Goal: Transaction & Acquisition: Book appointment/travel/reservation

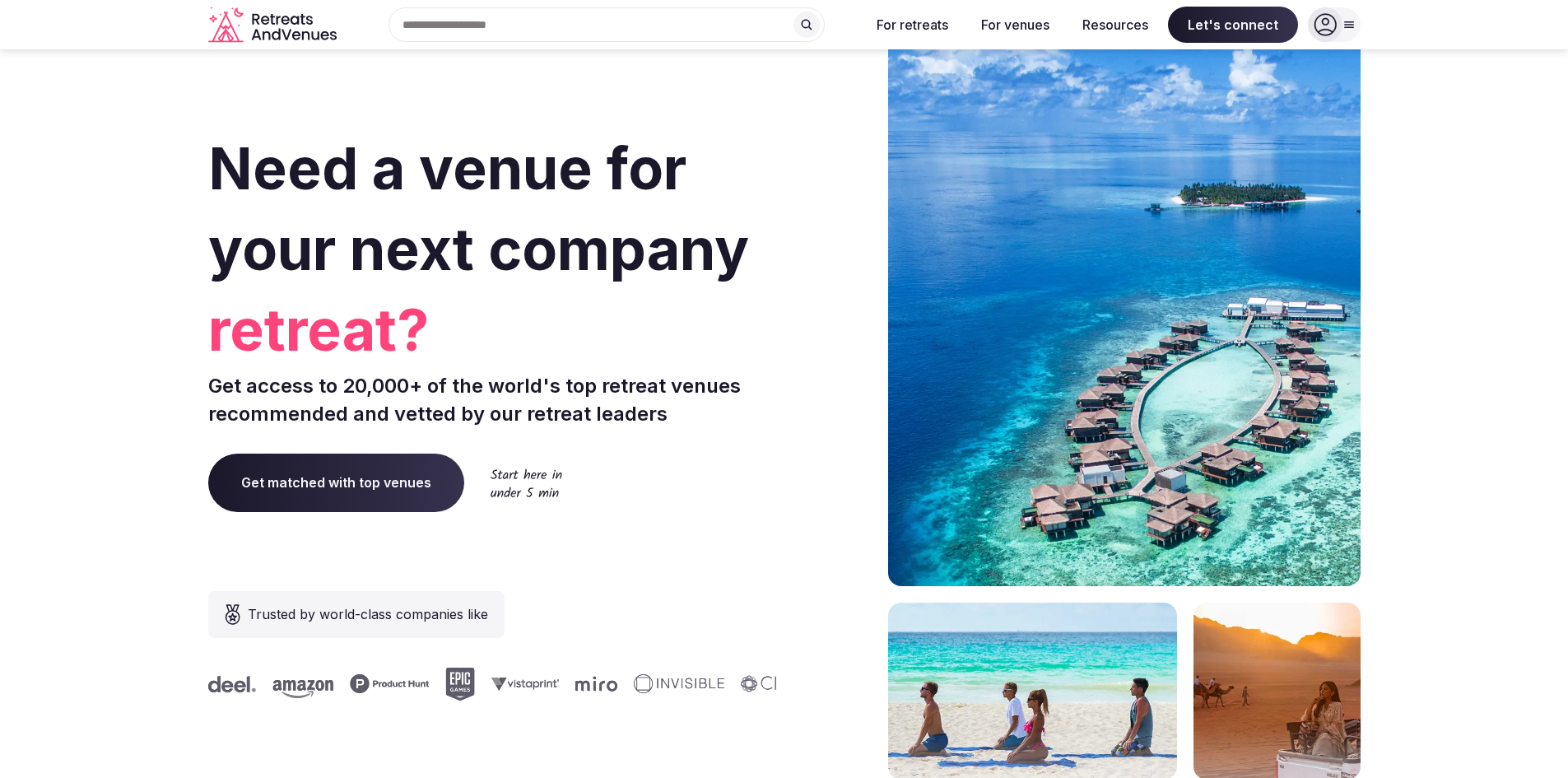
click at [1325, 27] on icon at bounding box center [1324, 24] width 23 height 23
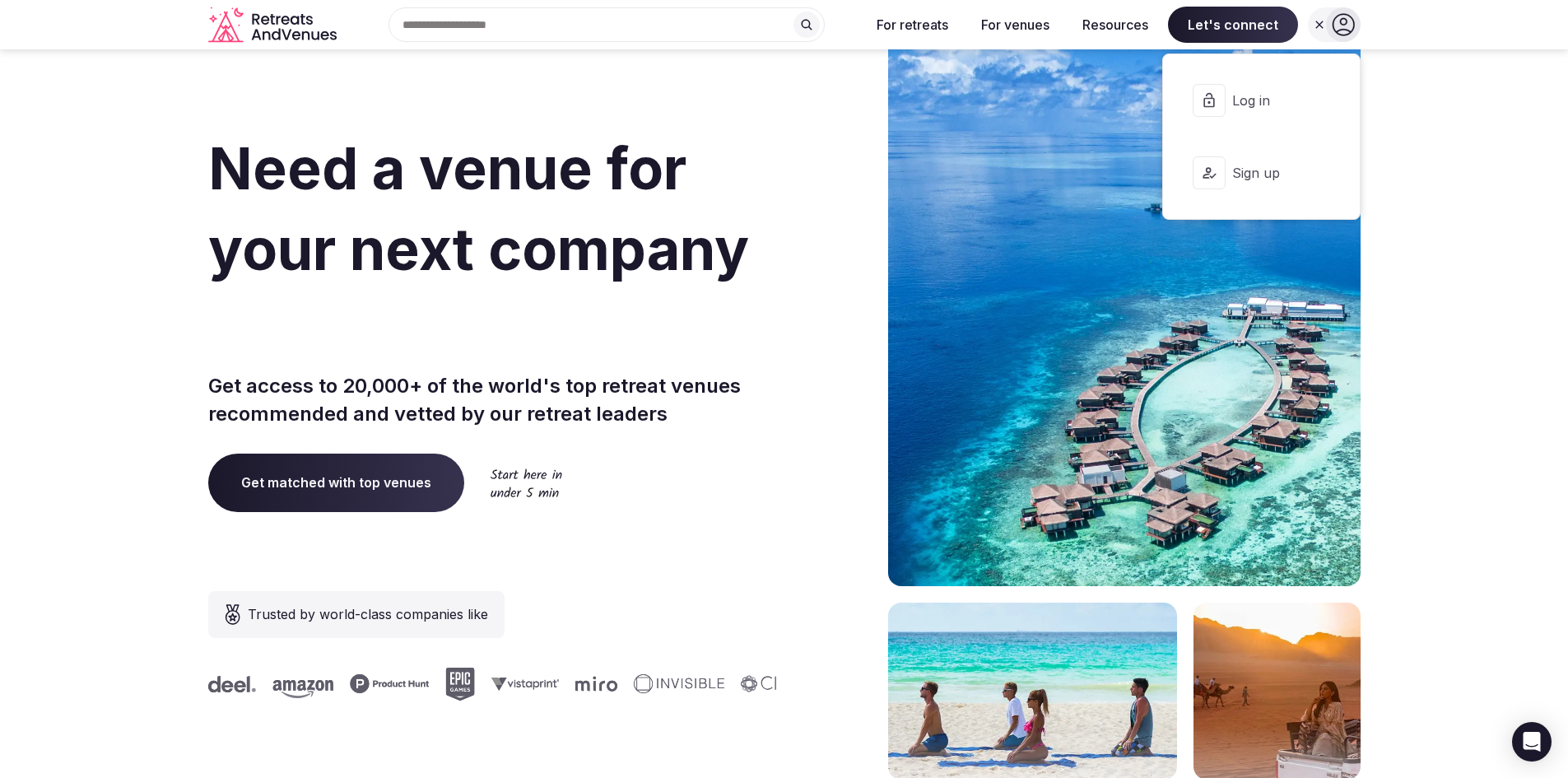
click at [1280, 99] on span "Log in" at bounding box center [1271, 100] width 79 height 18
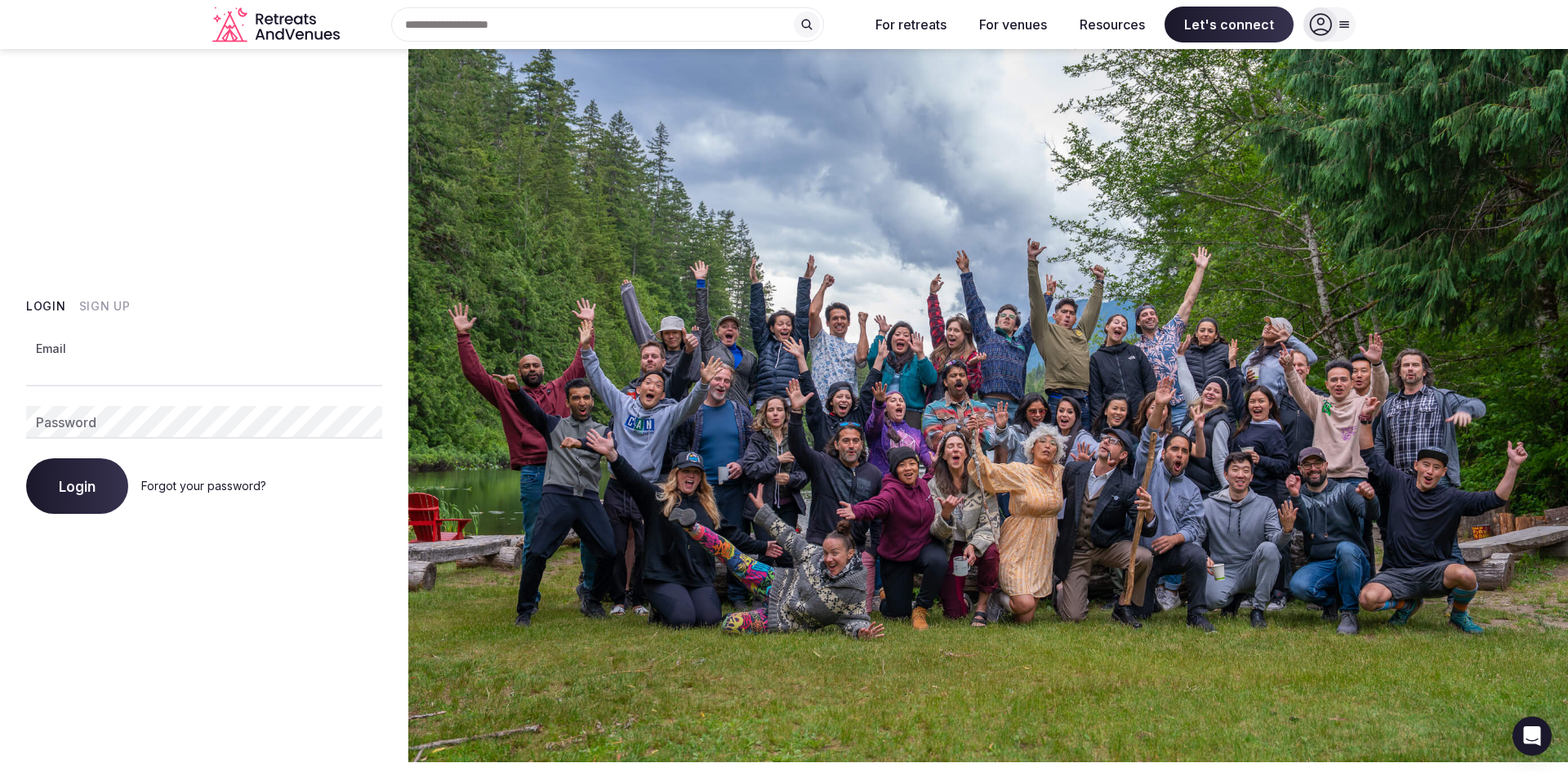
click at [187, 383] on input "Email" at bounding box center [204, 370] width 356 height 33
click at [353, 762] on com-1password-button at bounding box center [784, 762] width 1568 height 0
type input "**********"
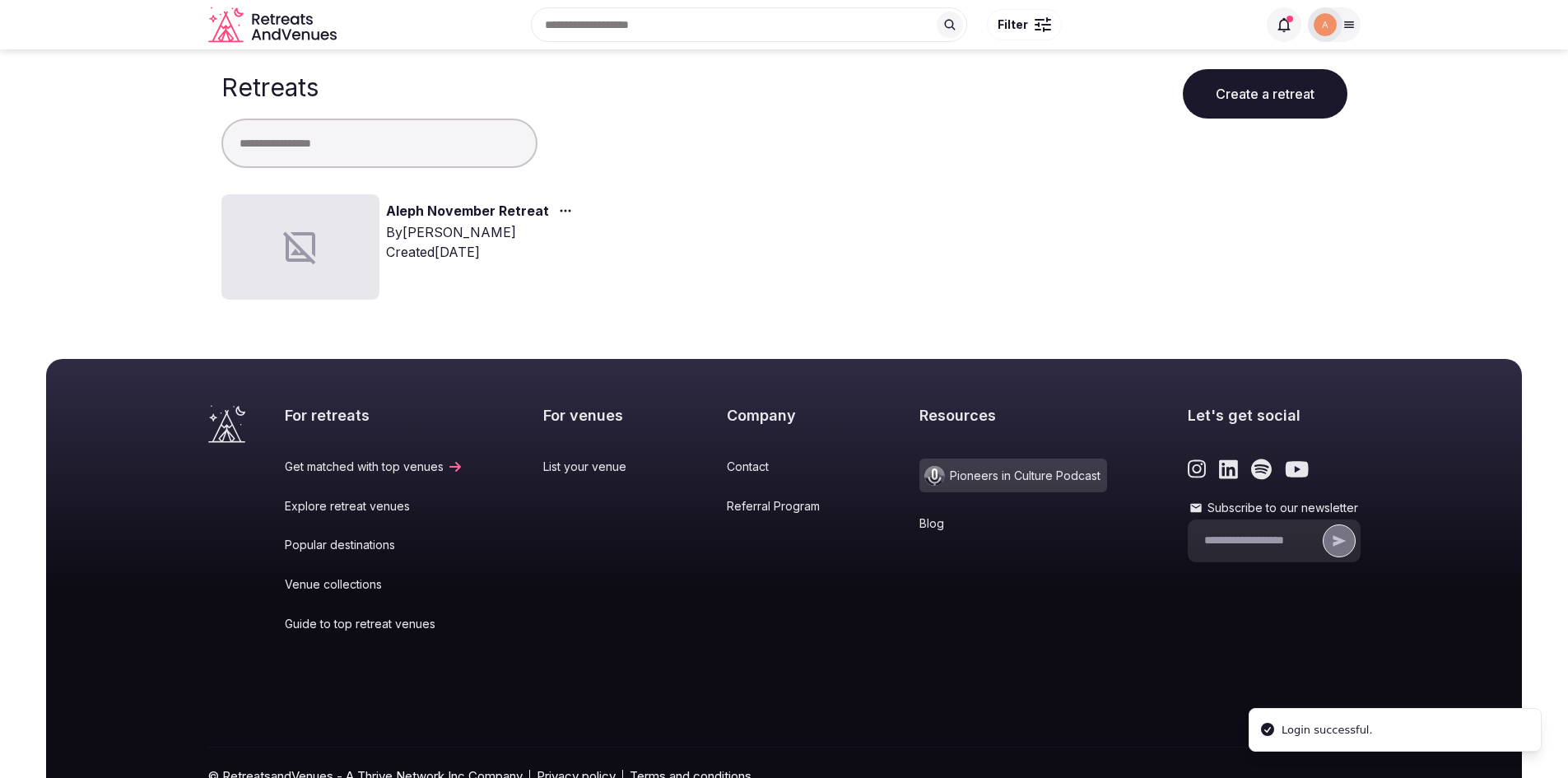
click at [415, 202] on link "Aleph November Retreat" at bounding box center [467, 212] width 163 height 22
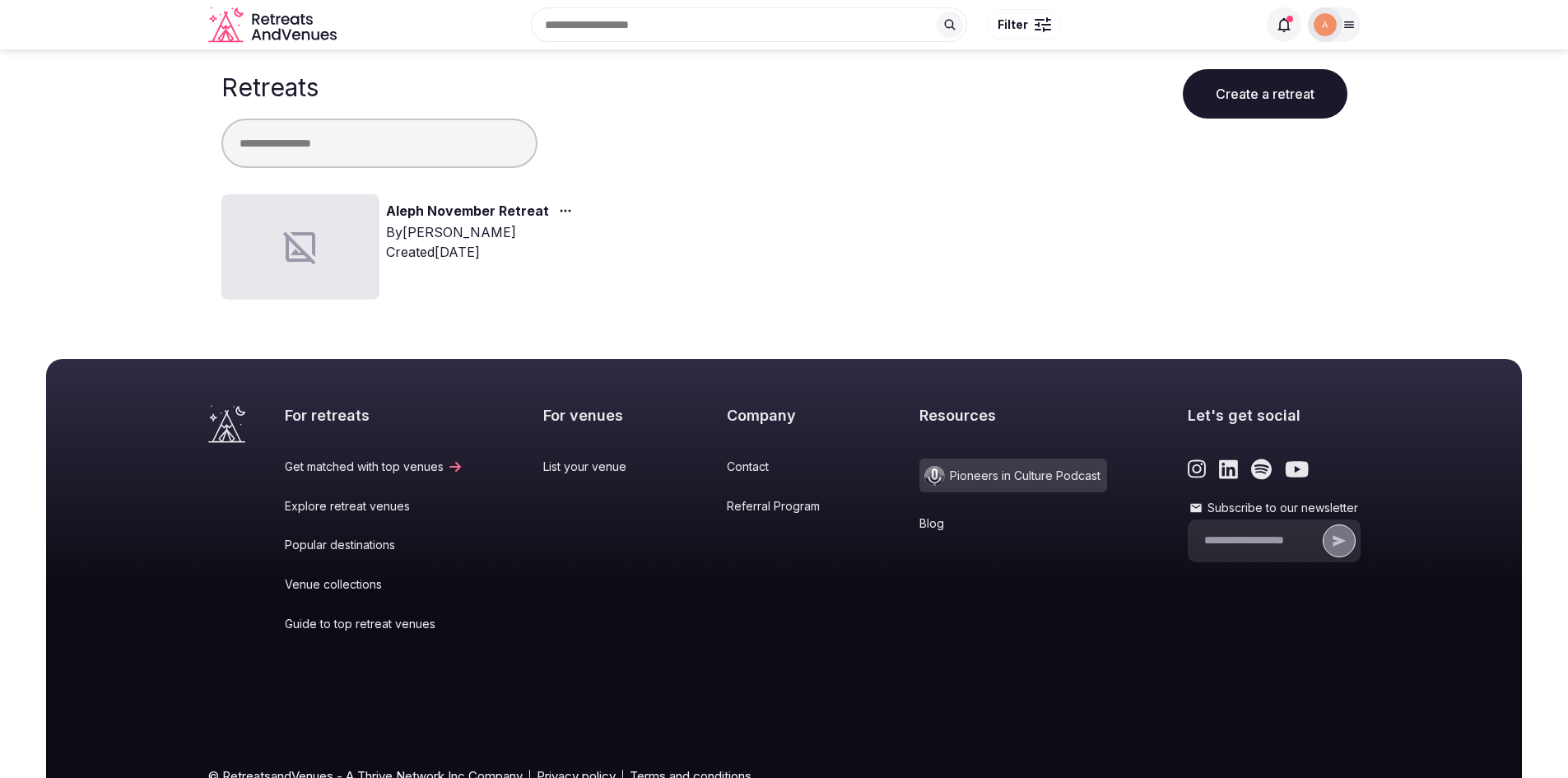
click at [343, 218] on div at bounding box center [300, 247] width 158 height 106
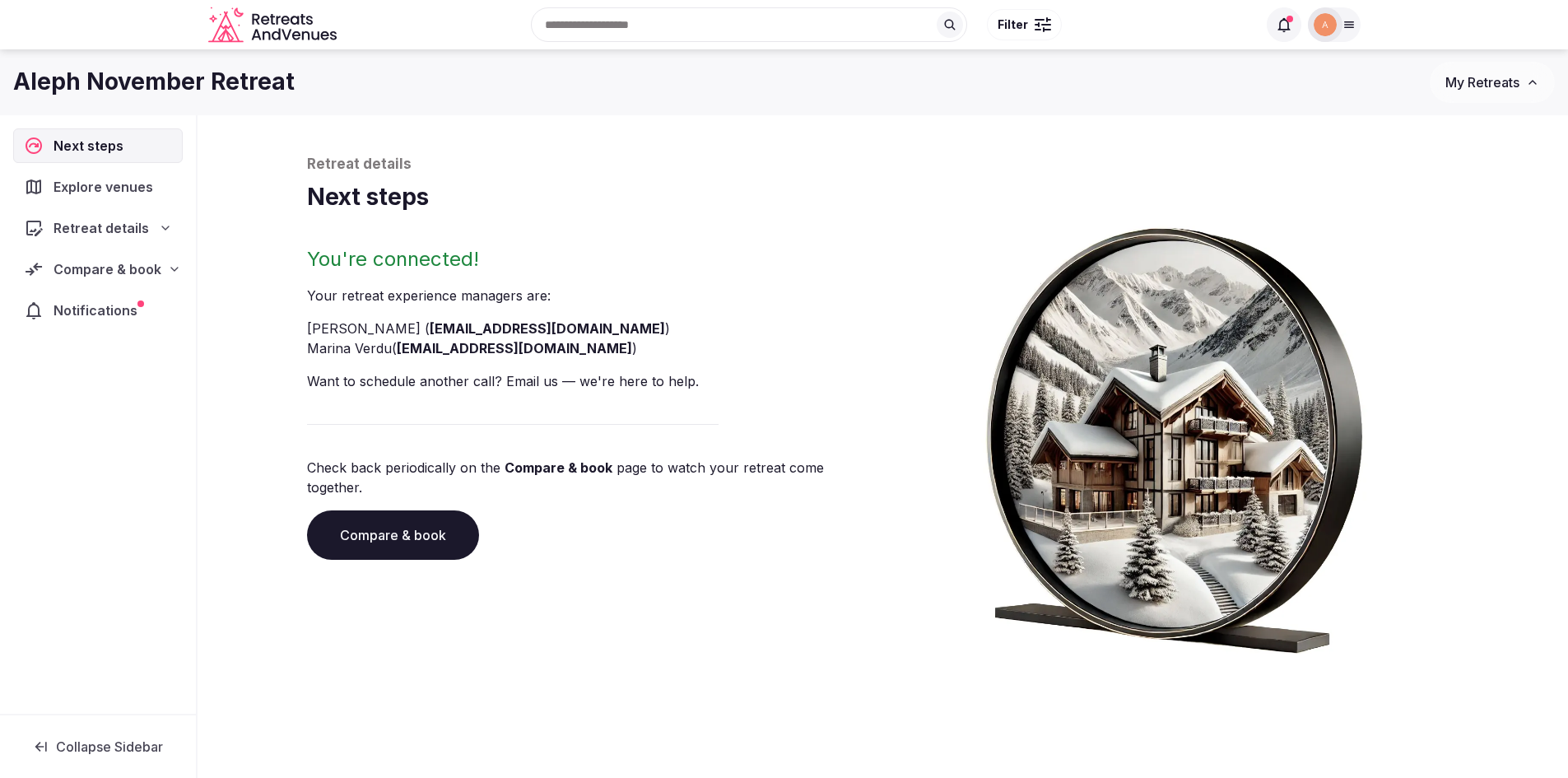
click at [177, 255] on div "Compare & book" at bounding box center [97, 269] width 169 height 35
click at [97, 381] on span "Proposals received (3)" at bounding box center [104, 377] width 130 height 16
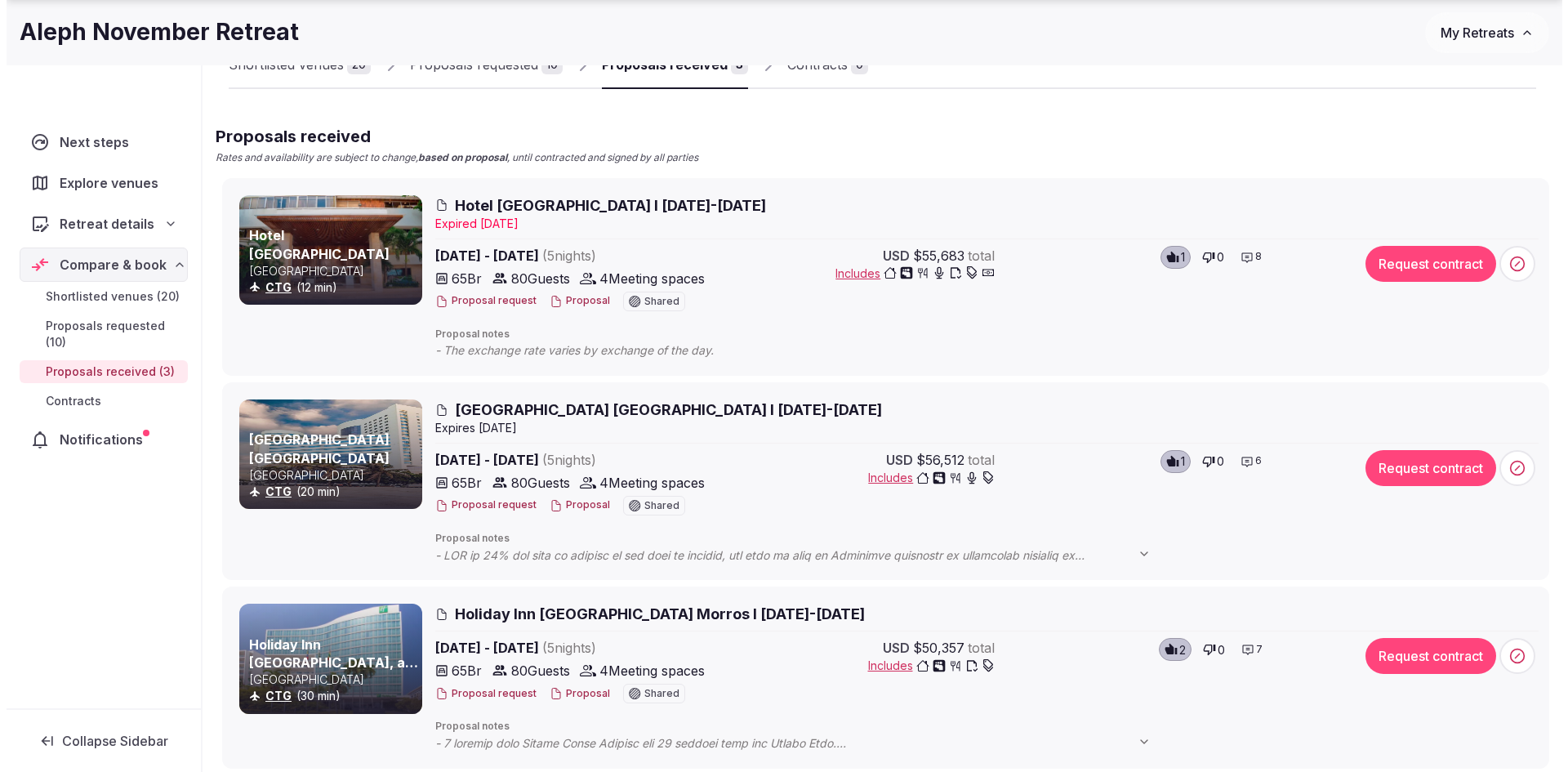
scroll to position [163, 0]
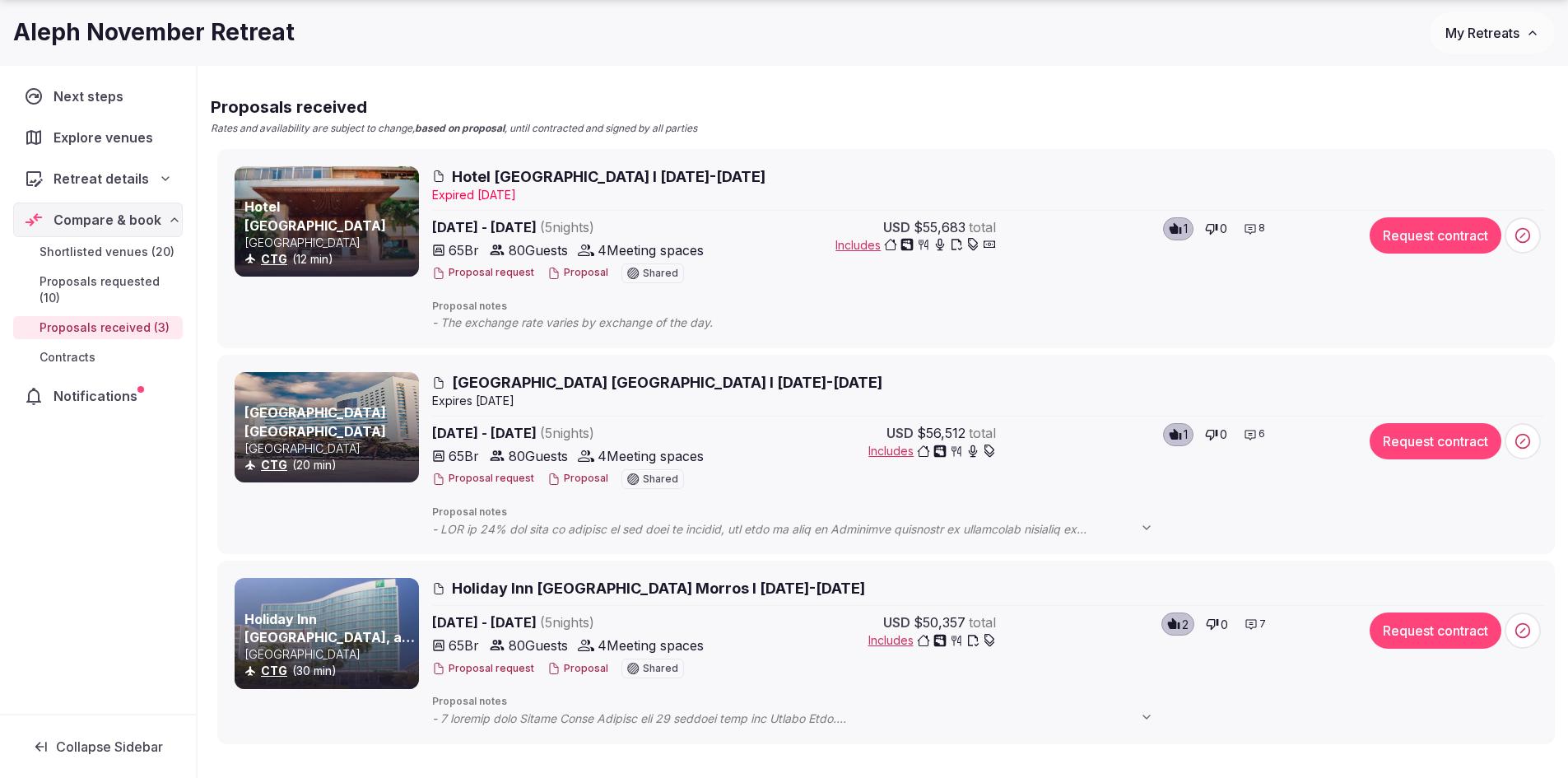
click at [532, 383] on span "[GEOGRAPHIC_DATA] [GEOGRAPHIC_DATA] I [DATE]-[DATE]" at bounding box center [667, 382] width 430 height 21
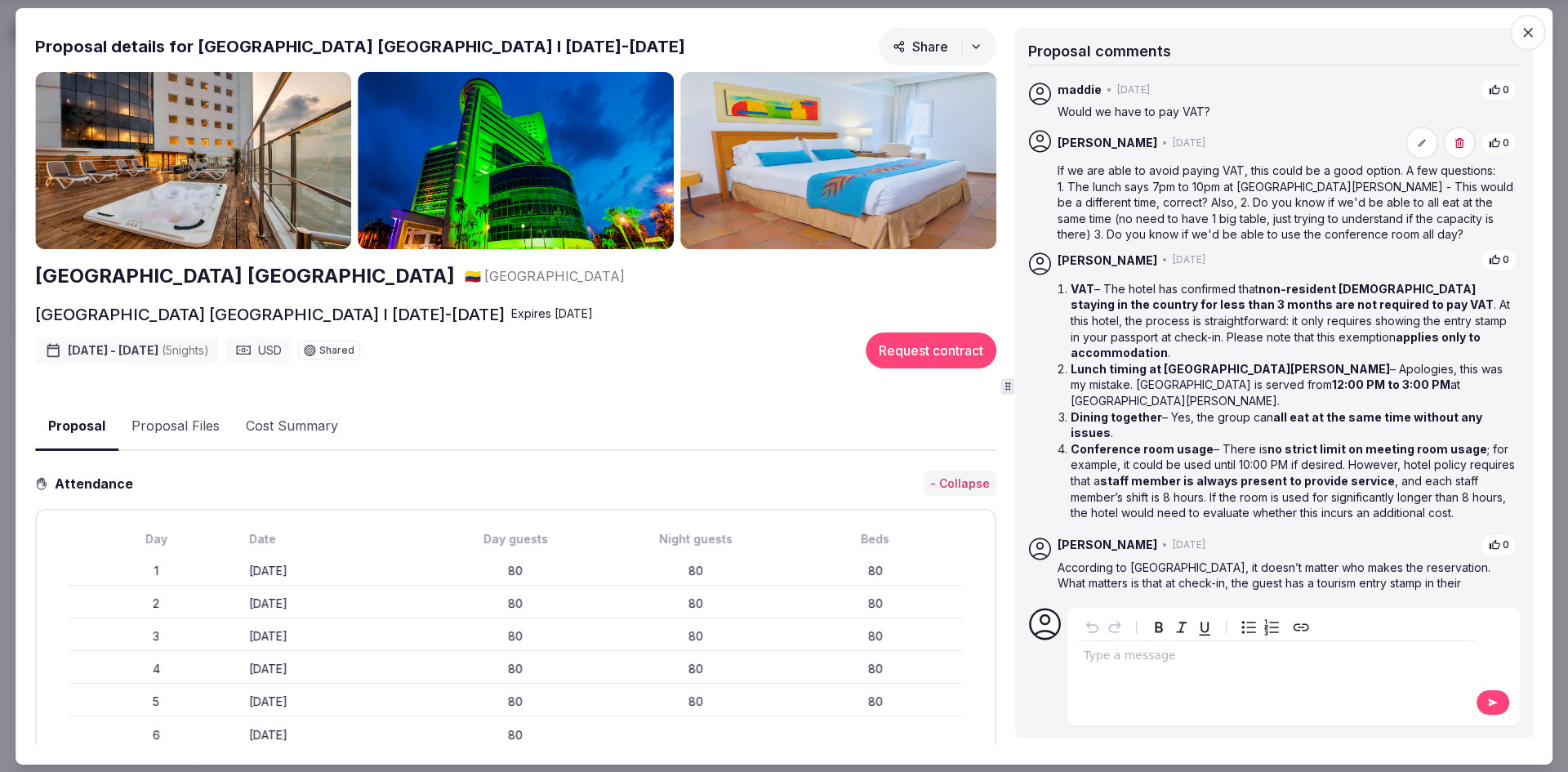
click at [244, 167] on img at bounding box center [193, 160] width 316 height 178
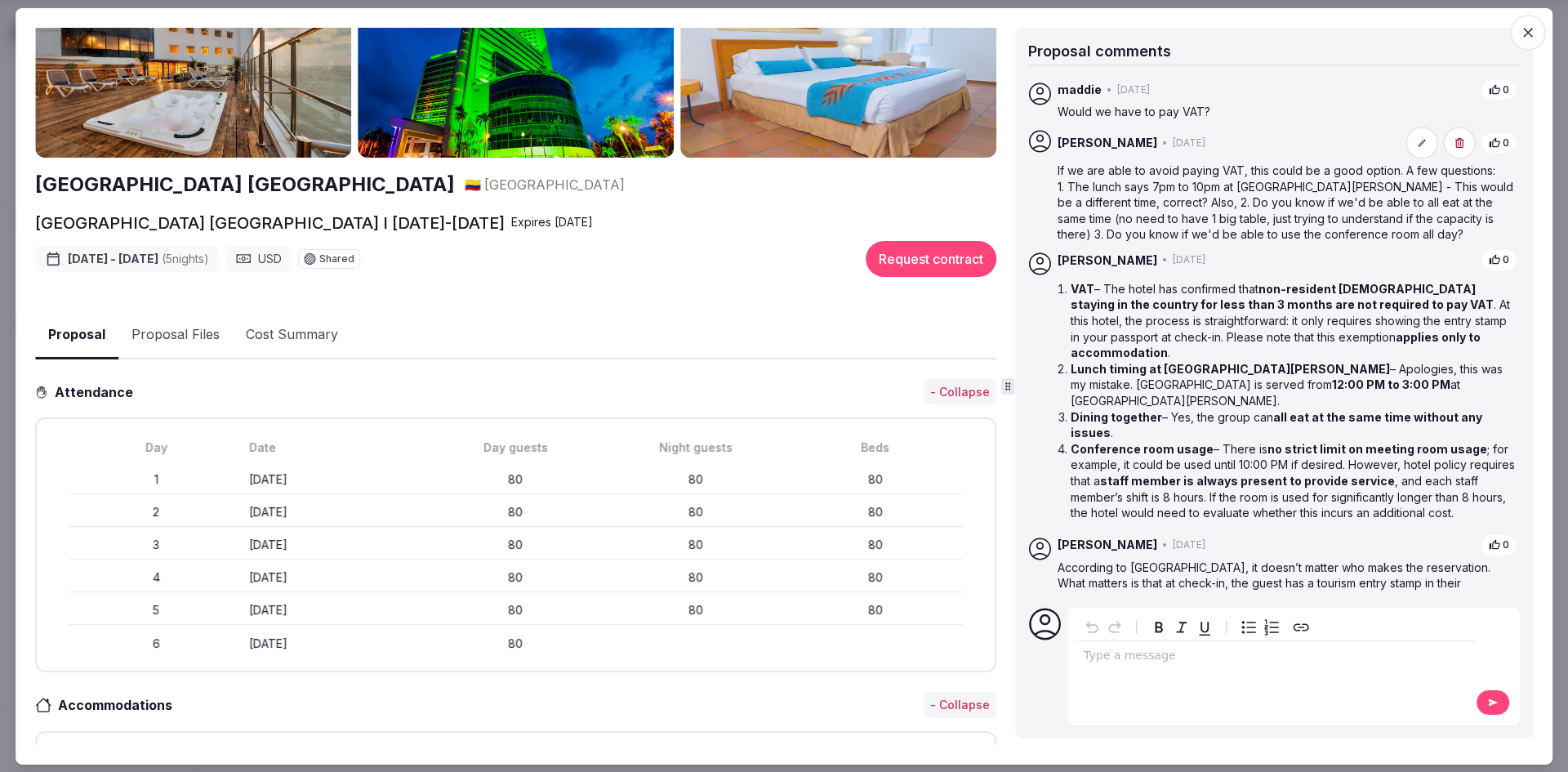
scroll to position [0, 0]
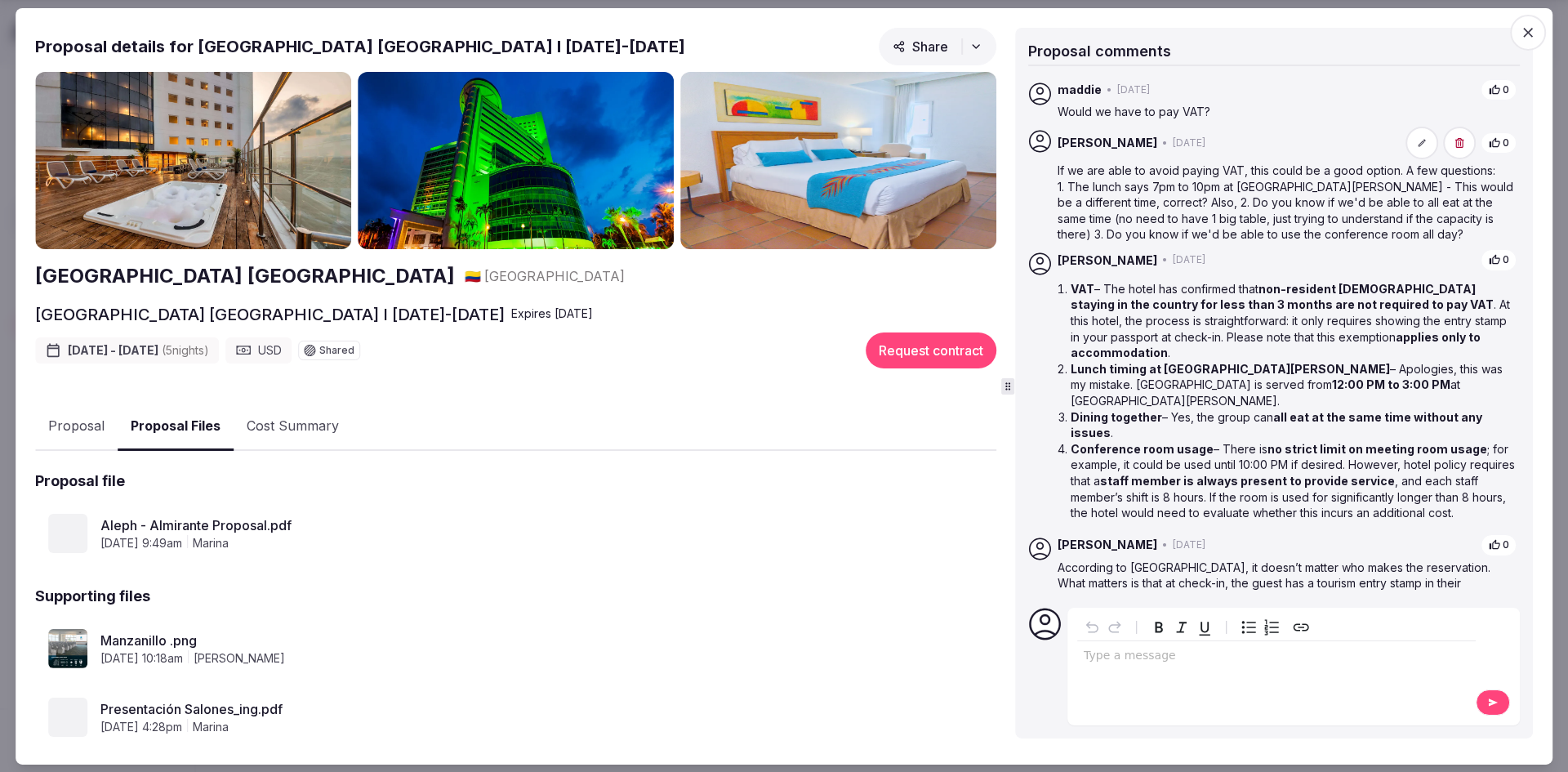
click at [199, 423] on button "Proposal Files" at bounding box center [175, 426] width 116 height 48
click at [282, 426] on button "Cost Summary" at bounding box center [293, 426] width 118 height 47
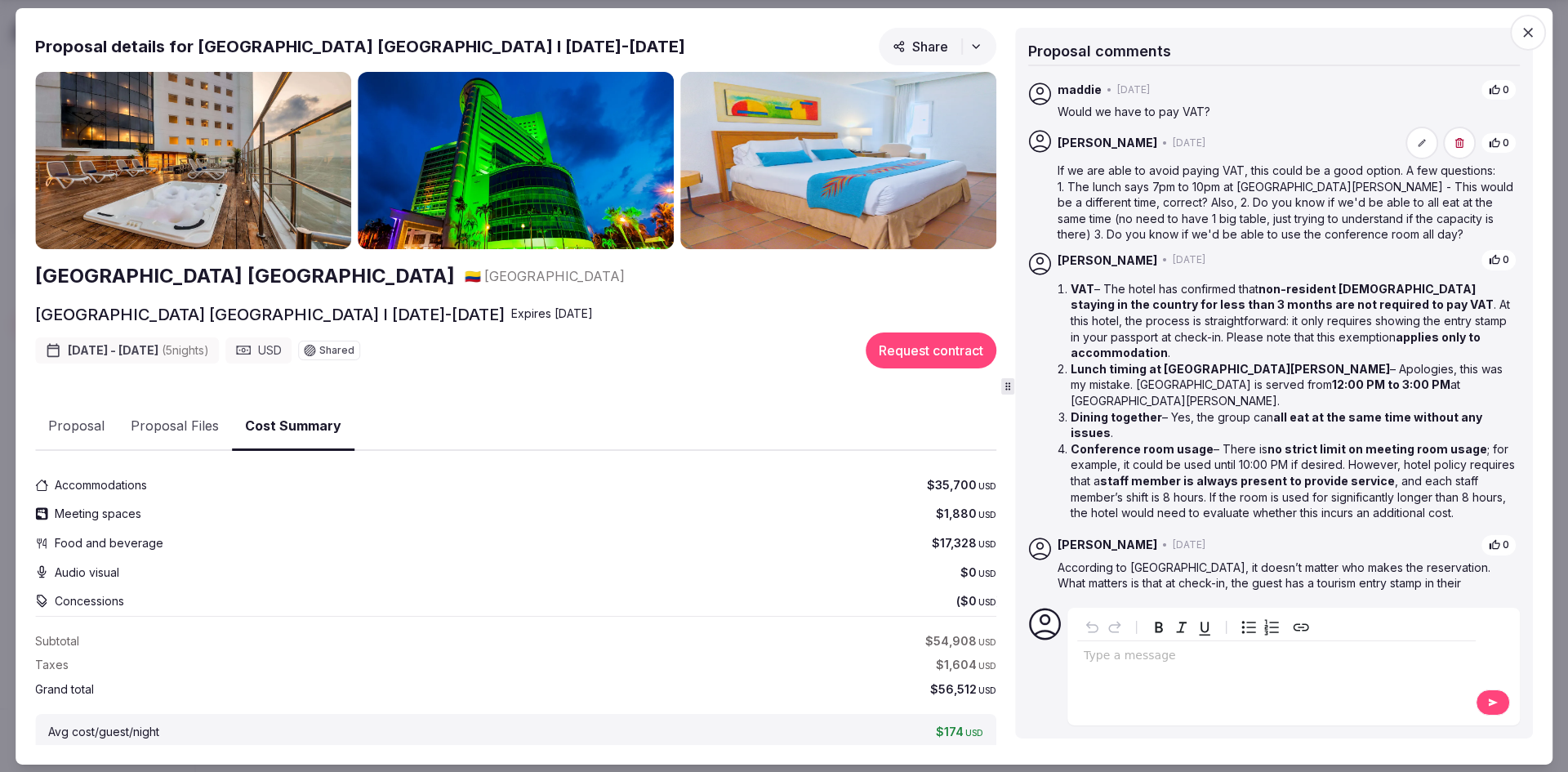
click at [211, 414] on button "Proposal Files" at bounding box center [174, 426] width 115 height 47
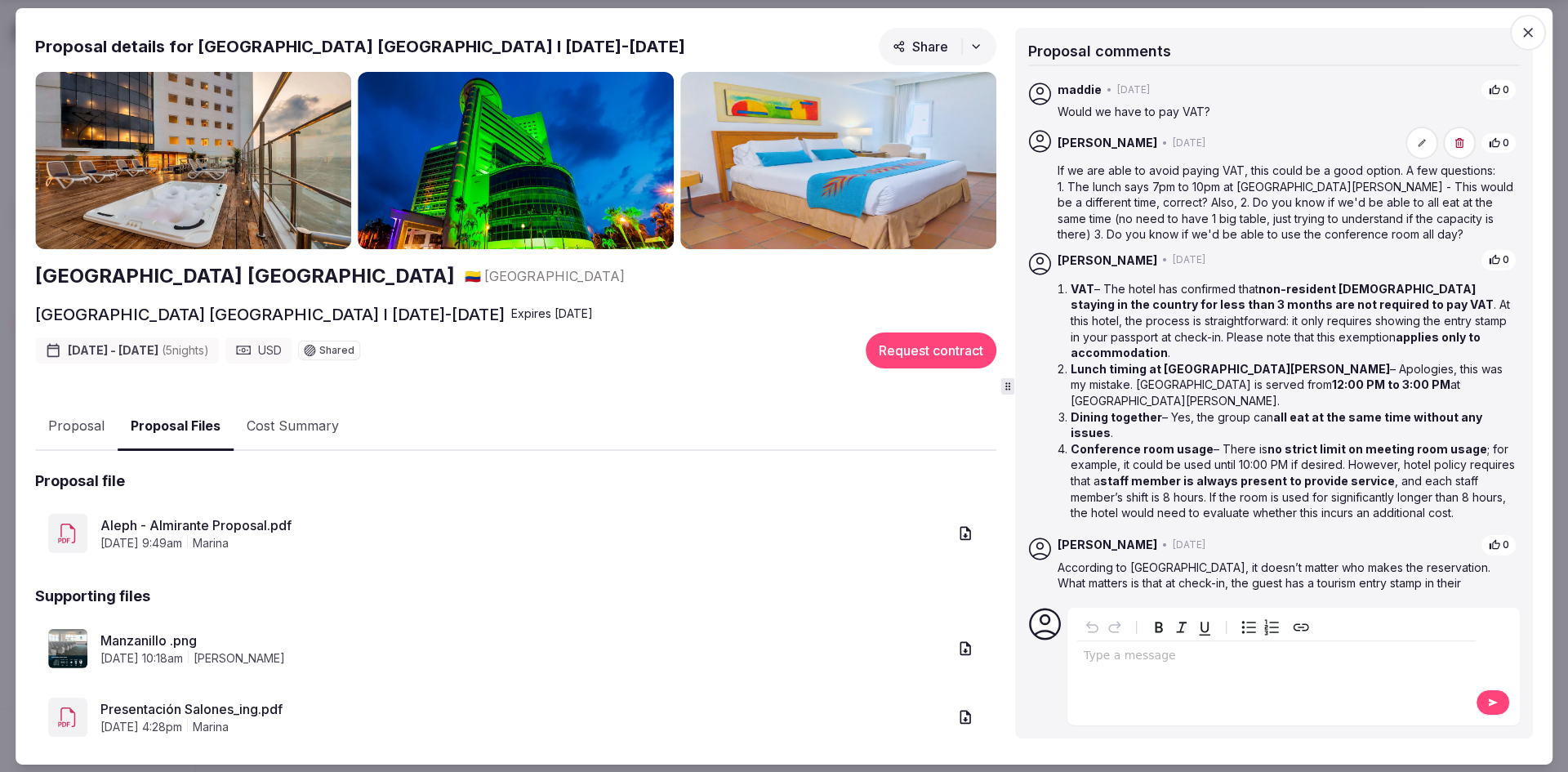
scroll to position [35, 0]
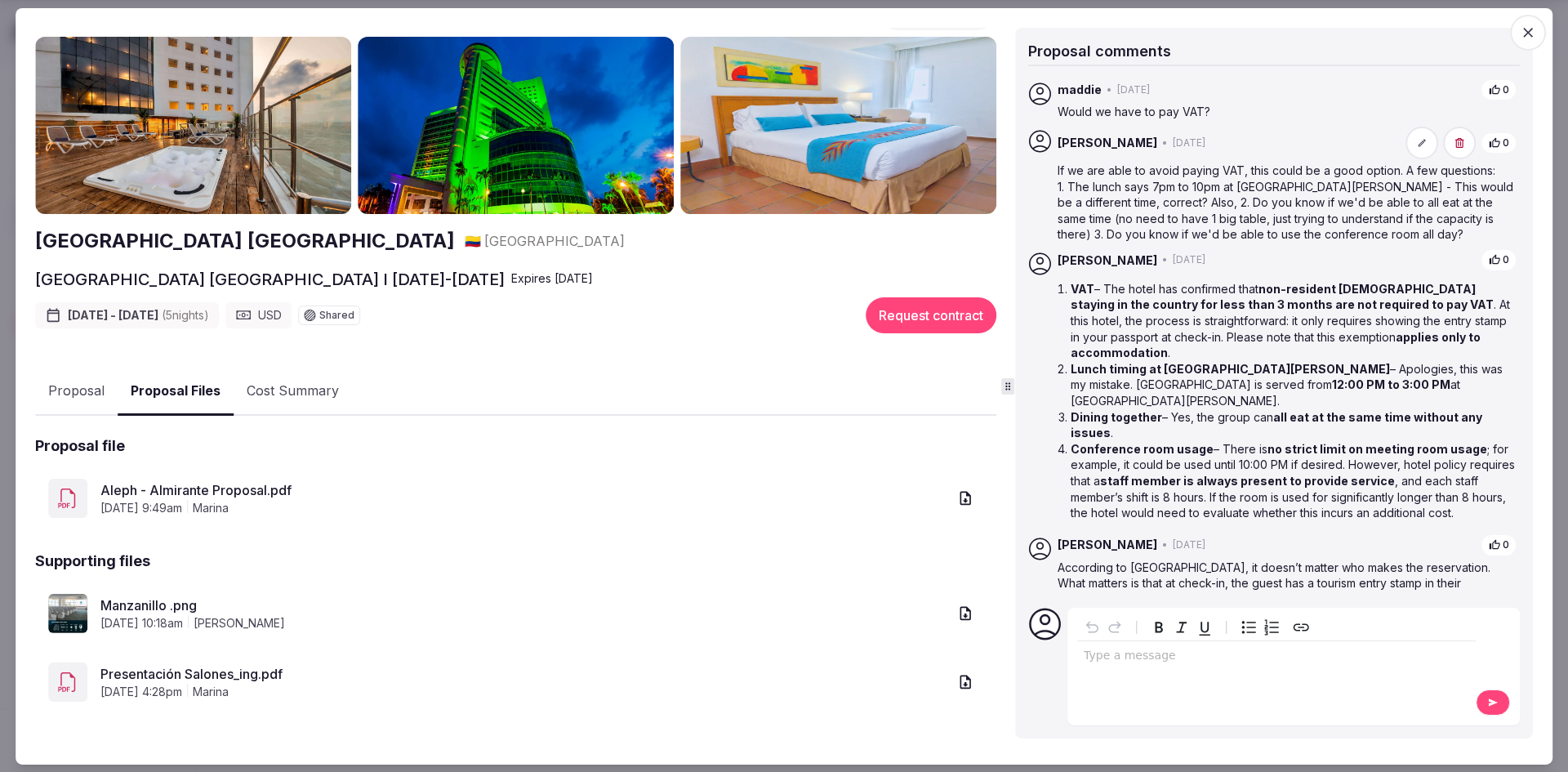
click at [959, 609] on icon "button" at bounding box center [966, 613] width 16 height 16
click at [960, 682] on icon "button" at bounding box center [966, 682] width 11 height 14
click at [960, 498] on icon "button" at bounding box center [966, 498] width 11 height 14
